Goal: Task Accomplishment & Management: Complete application form

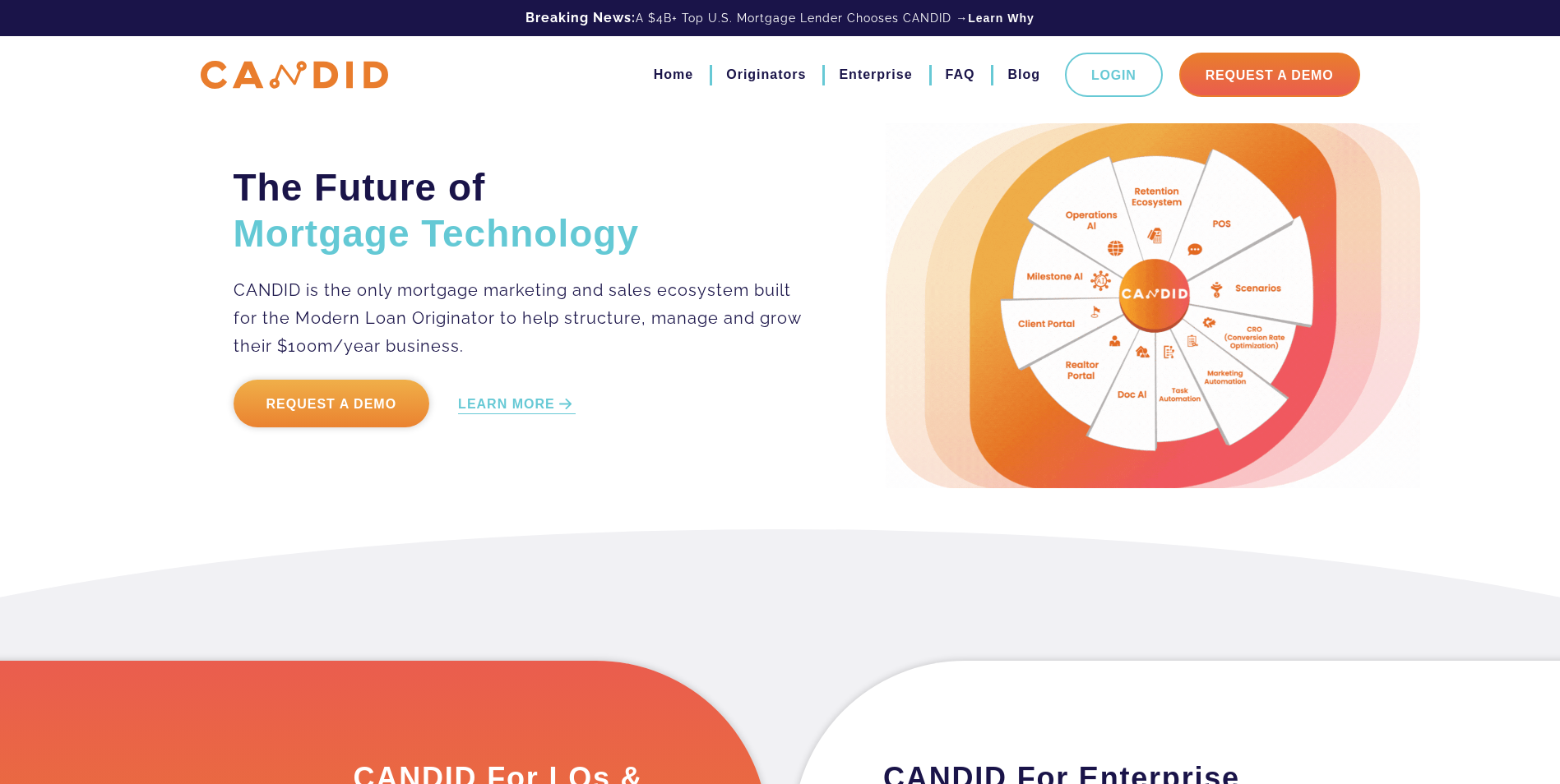
click at [365, 406] on link "Request a Demo" at bounding box center [332, 403] width 196 height 48
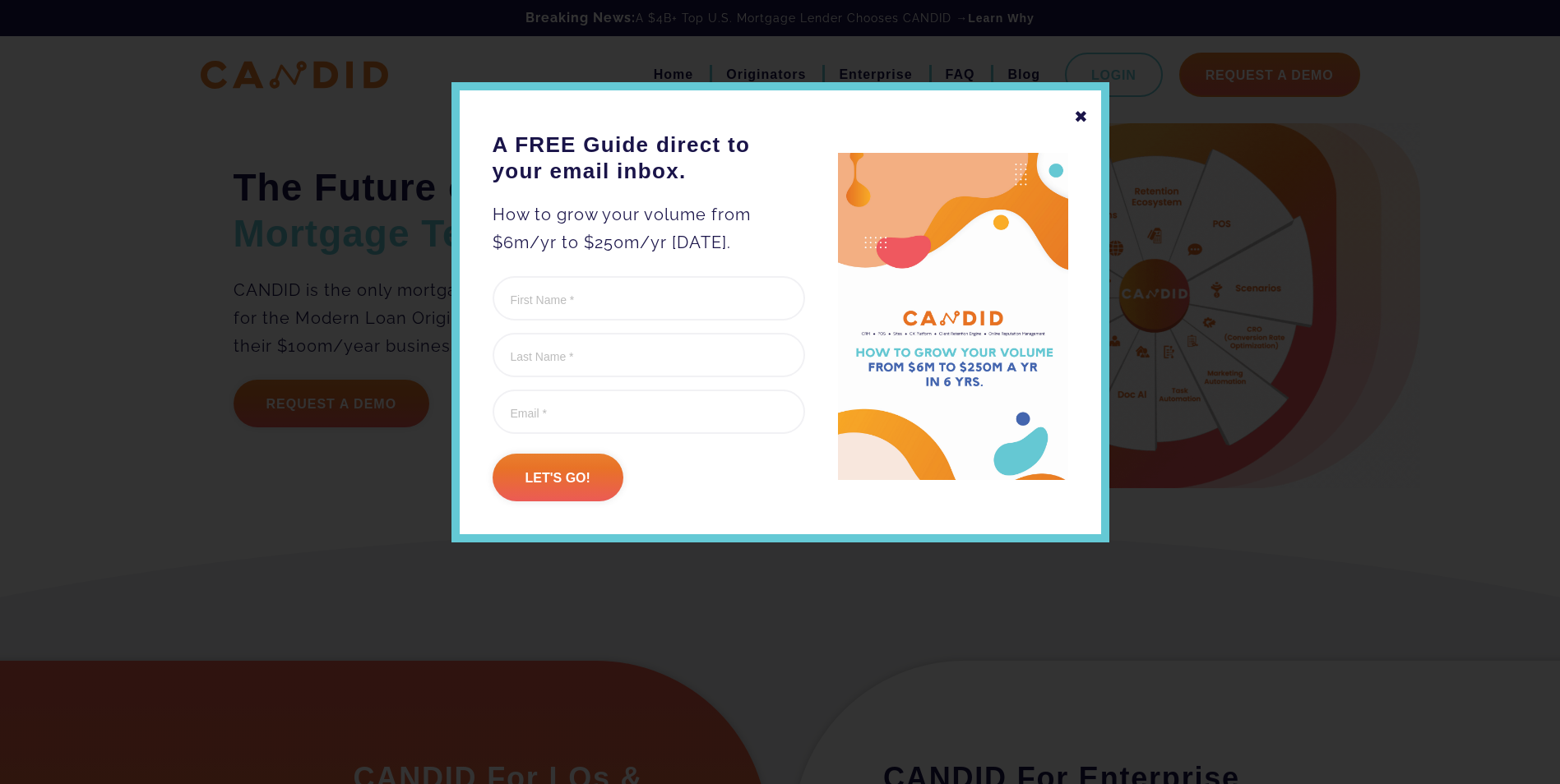
click at [1080, 119] on div "✖" at bounding box center [1081, 117] width 15 height 28
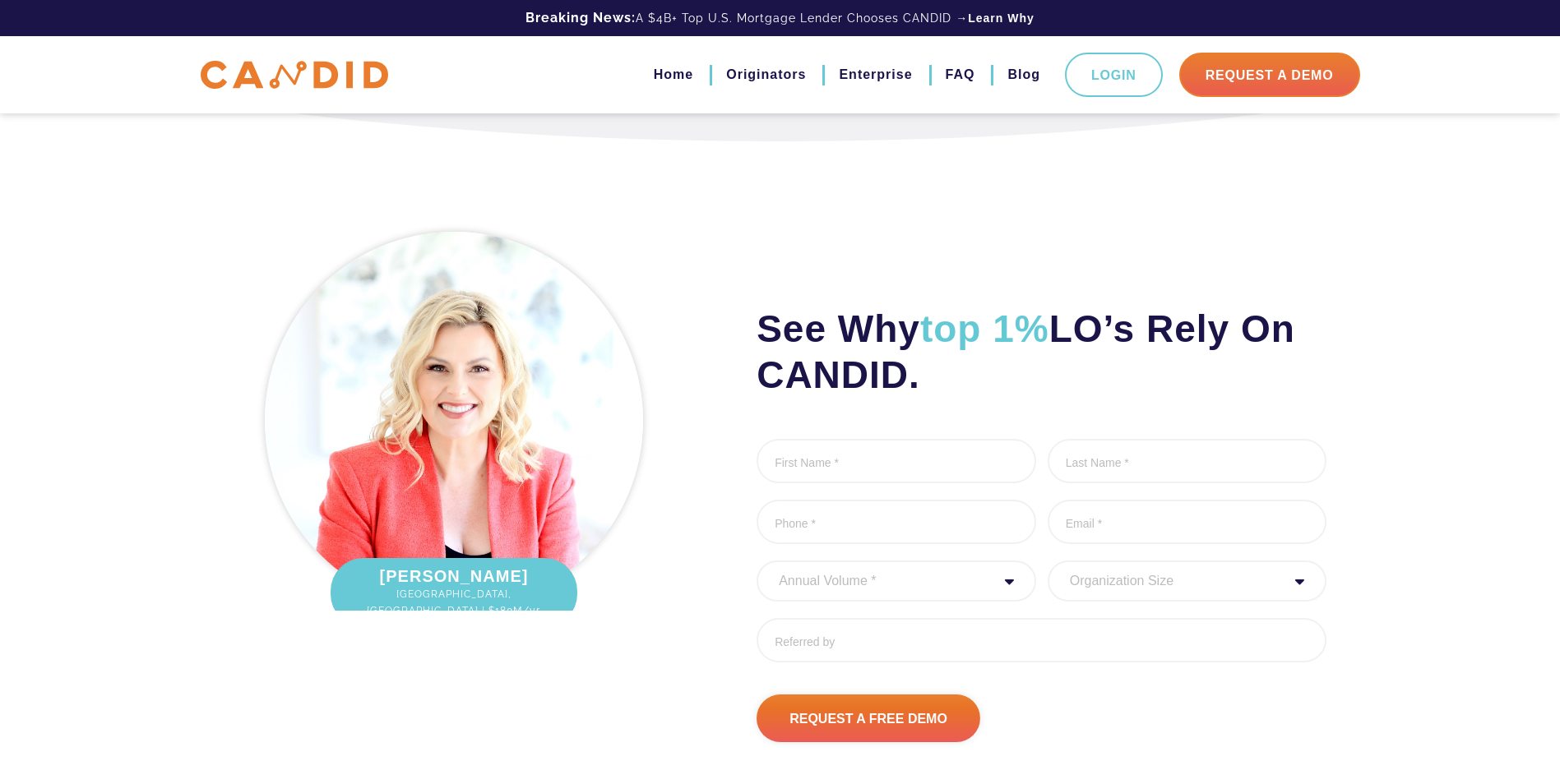
scroll to position [1704, 0]
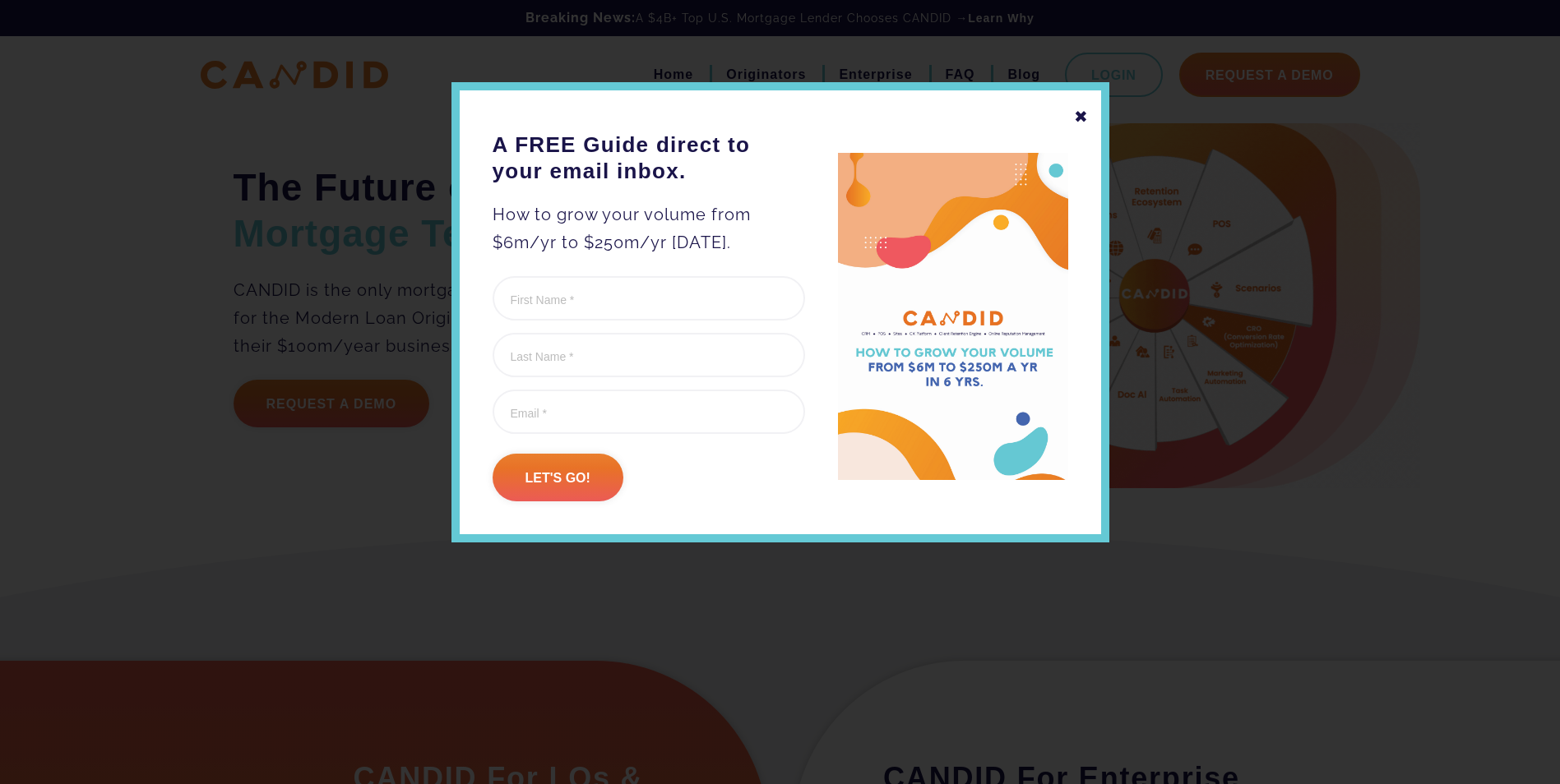
click at [1082, 114] on div "✖" at bounding box center [1081, 117] width 15 height 28
